Goal: Task Accomplishment & Management: Manage account settings

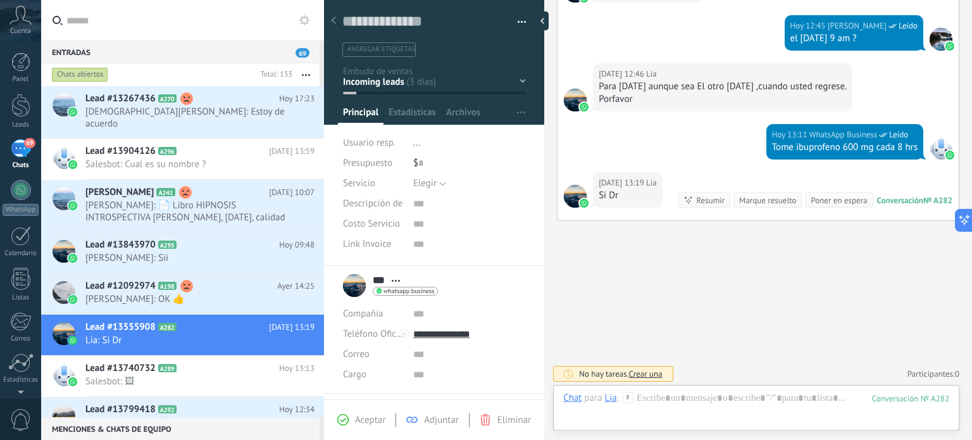
scroll to position [18, 0]
click at [122, 252] on span "[PERSON_NAME]: Sii" at bounding box center [187, 258] width 205 height 12
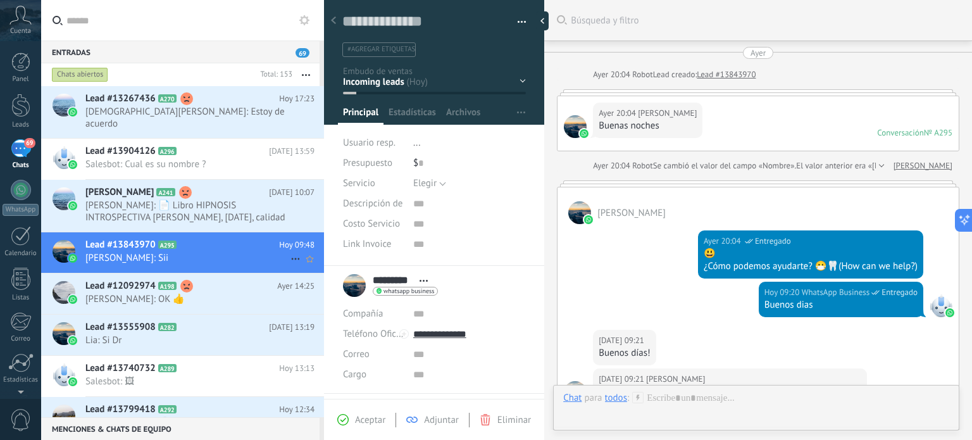
scroll to position [321, 0]
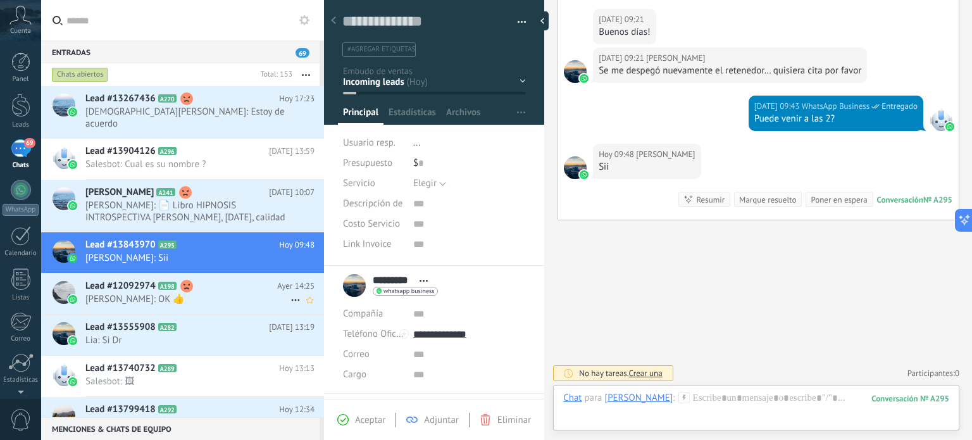
click at [127, 280] on span "Lead #12092974" at bounding box center [120, 286] width 70 height 13
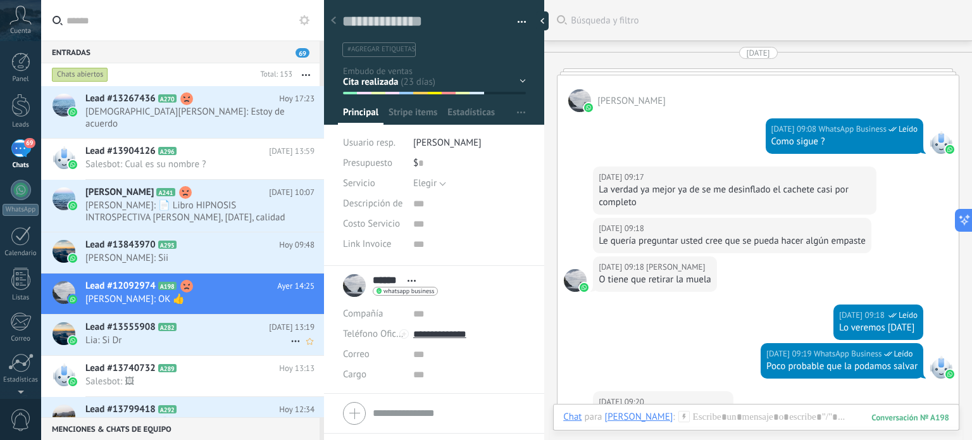
scroll to position [2151, 0]
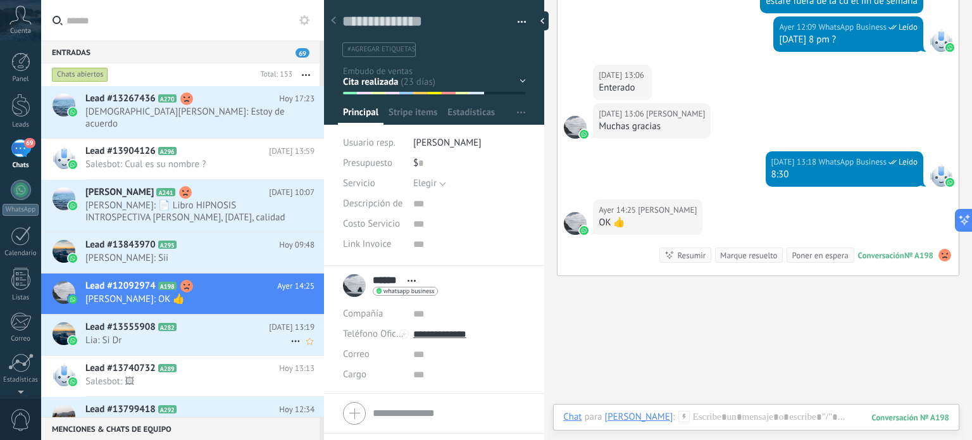
click at [123, 321] on span "Lead #13555908" at bounding box center [120, 327] width 70 height 13
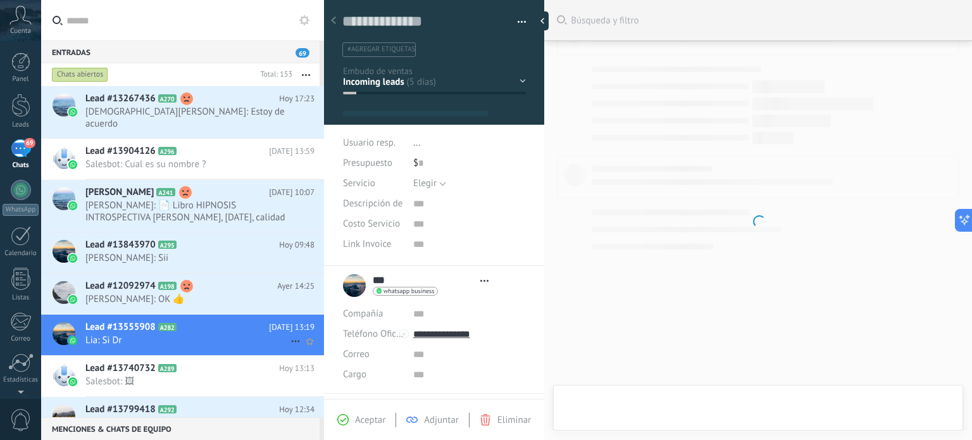
type textarea "**********"
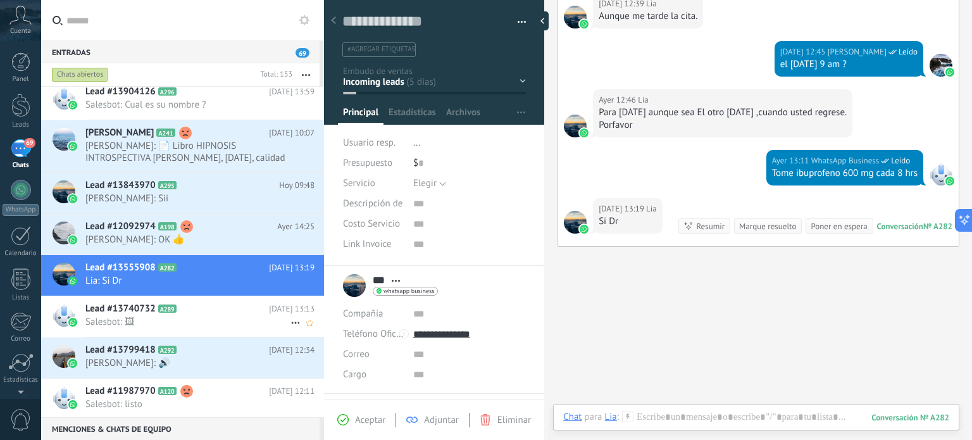
scroll to position [91, 0]
